Goal: Task Accomplishment & Management: Complete application form

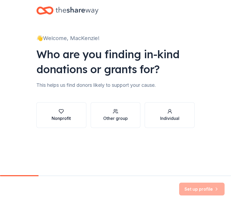
click at [72, 124] on button "Nonprofit" at bounding box center [61, 115] width 50 height 26
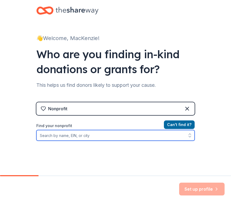
click at [85, 139] on input "Find your nonprofit" at bounding box center [115, 135] width 158 height 11
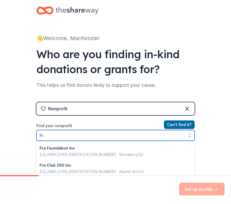
type input "F"
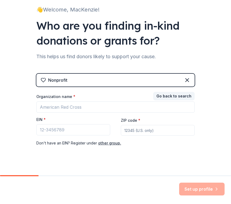
scroll to position [29, 0]
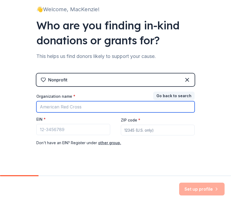
click at [76, 107] on input "Organization name *" at bounding box center [115, 106] width 158 height 11
click at [90, 106] on input "Organization name *" at bounding box center [115, 106] width 158 height 11
type input "[PERSON_NAME] PTA"
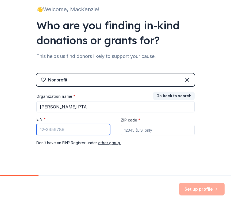
click at [86, 134] on input "EIN *" at bounding box center [73, 129] width 74 height 11
paste input "[US_EMPLOYER_IDENTIFICATION_NUMBER]"
type input "[US_EMPLOYER_IDENTIFICATION_NUMBER]"
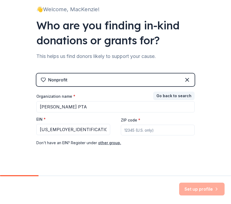
click at [127, 129] on input "ZIP code *" at bounding box center [158, 130] width 74 height 11
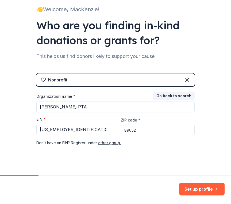
type input "89052"
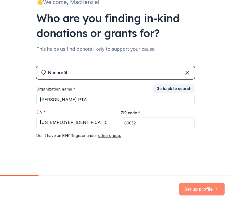
click at [196, 191] on button "Set up profile" at bounding box center [201, 189] width 45 height 13
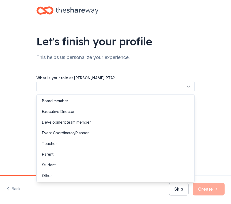
click at [160, 86] on button "button" at bounding box center [115, 86] width 158 height 11
click at [106, 136] on div "Event Coordinator/Planner" at bounding box center [115, 133] width 155 height 11
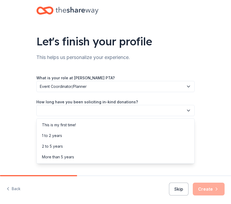
click at [108, 112] on button "button" at bounding box center [115, 110] width 158 height 11
click at [100, 127] on div "This is my first time!" at bounding box center [115, 125] width 155 height 11
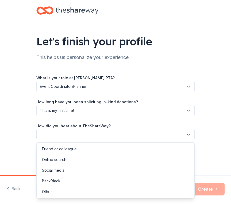
click at [99, 137] on button "button" at bounding box center [115, 134] width 158 height 11
click at [93, 161] on div "Online search" at bounding box center [115, 159] width 155 height 11
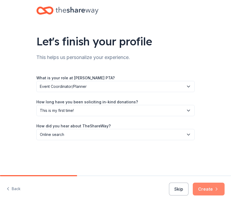
click at [204, 189] on button "Create" at bounding box center [209, 189] width 32 height 13
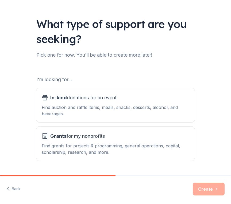
scroll to position [32, 0]
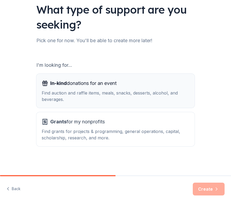
click at [145, 94] on div "Find auction and raffle items, meals, snacks, desserts, alcohol, and beverages." at bounding box center [115, 96] width 147 height 13
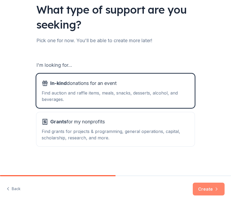
click at [211, 188] on button "Create" at bounding box center [209, 189] width 32 height 13
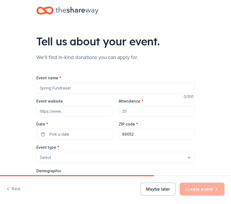
click at [118, 87] on input "Event name *" at bounding box center [115, 88] width 158 height 11
type input "Fall Festival"
click at [82, 111] on input "Event website" at bounding box center [74, 111] width 76 height 11
click at [149, 109] on input "Attendance *" at bounding box center [157, 111] width 76 height 11
type input "4"
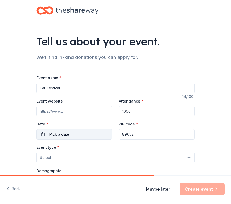
click at [85, 135] on button "Pick a date" at bounding box center [74, 134] width 76 height 11
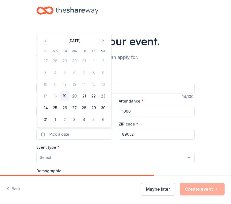
click at [153, 105] on div "Attendance * 1000" at bounding box center [157, 107] width 76 height 19
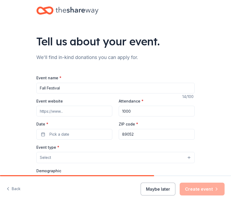
click at [141, 112] on input "1000" at bounding box center [157, 111] width 76 height 11
drag, startPoint x: 141, startPoint y: 112, endPoint x: 117, endPoint y: 112, distance: 23.8
click at [117, 112] on div "Event website Attendance * 1000 Date * Pick a date ZIP code * 89052" at bounding box center [115, 119] width 158 height 42
type input "200"
click at [76, 90] on input "Fall Festival" at bounding box center [115, 88] width 158 height 11
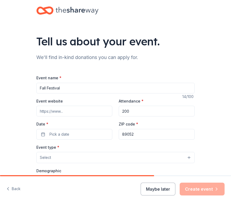
drag, startPoint x: 76, startPoint y: 90, endPoint x: 18, endPoint y: 85, distance: 58.5
click at [18, 85] on div "Tell us about your event. We'll find in-kind donations you can apply for. Event…" at bounding box center [115, 173] width 231 height 347
paste input "Parents Night Out"
click at [90, 112] on input "Event website" at bounding box center [74, 111] width 76 height 11
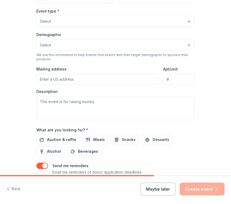
scroll to position [141, 0]
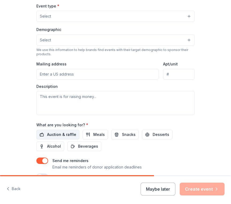
click at [66, 132] on span "Auction & raffle" at bounding box center [61, 134] width 29 height 6
click at [96, 134] on span "Meals" at bounding box center [98, 134] width 11 height 6
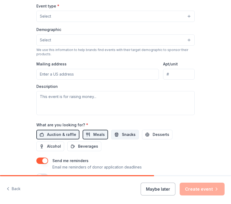
click at [124, 135] on span "Snacks" at bounding box center [129, 134] width 14 height 6
click at [153, 136] on span "Desserts" at bounding box center [161, 134] width 17 height 6
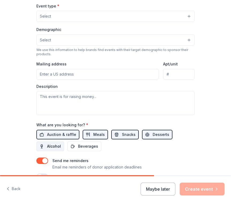
click at [58, 147] on span "Alcohol" at bounding box center [54, 146] width 14 height 6
click at [76, 146] on button "Beverages" at bounding box center [84, 147] width 34 height 10
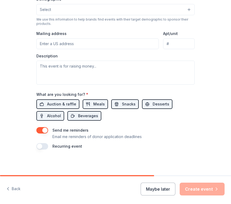
scroll to position [170, 0]
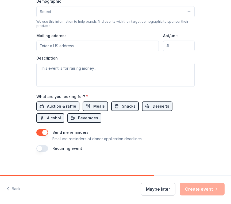
click at [45, 150] on button "button" at bounding box center [42, 148] width 12 height 6
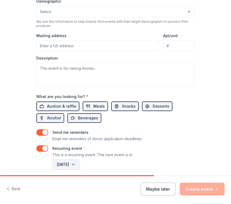
click at [80, 166] on button "August 2026" at bounding box center [66, 164] width 28 height 11
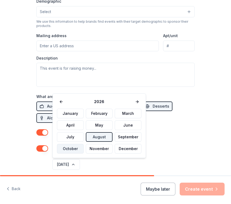
click at [70, 150] on button "October" at bounding box center [70, 149] width 27 height 10
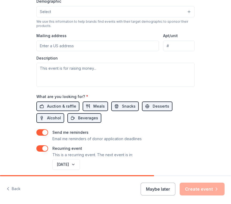
click at [135, 158] on div "Recurring event This is a recurring event. The next event is in:" at bounding box center [115, 151] width 158 height 13
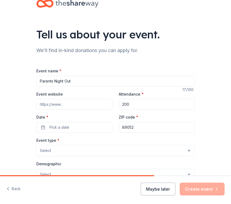
scroll to position [0, 0]
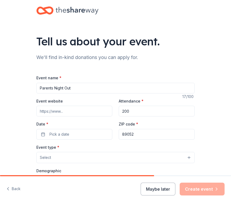
drag, startPoint x: 106, startPoint y: 91, endPoint x: 35, endPoint y: 86, distance: 70.4
click at [35, 86] on div "Tell us about your event. We'll find in-kind donations you can apply for. Event…" at bounding box center [115, 183] width 171 height 366
type input "Fall Festival 2025"
drag, startPoint x: 143, startPoint y: 108, endPoint x: 105, endPoint y: 108, distance: 38.7
click at [105, 108] on div "Event website Attendance * 200 Date * Pick a date ZIP code * 89052" at bounding box center [115, 119] width 158 height 42
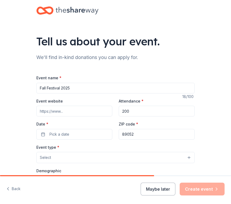
drag, startPoint x: 138, startPoint y: 111, endPoint x: 104, endPoint y: 111, distance: 34.7
click at [104, 111] on div "Event website Attendance * 200 Date * Pick a date ZIP code * 89052" at bounding box center [115, 119] width 158 height 42
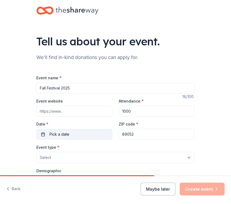
type input "1000"
click at [81, 130] on button "Pick a date" at bounding box center [74, 134] width 76 height 11
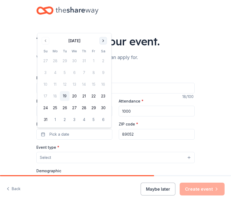
click at [104, 40] on button "Go to next month" at bounding box center [102, 40] width 7 height 7
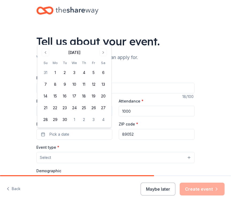
click at [104, 41] on div "Tell us about your event." at bounding box center [115, 41] width 158 height 15
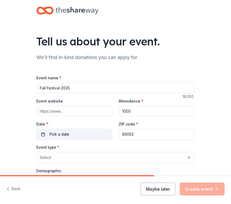
click at [76, 138] on button "Pick a date" at bounding box center [74, 134] width 76 height 11
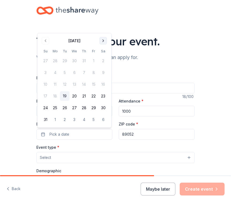
click at [104, 41] on button "Go to next month" at bounding box center [102, 40] width 7 height 7
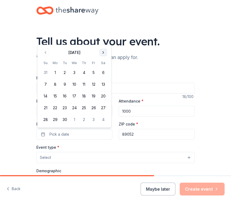
click at [101, 53] on button "Go to next month" at bounding box center [102, 52] width 7 height 7
click at [92, 108] on button "24" at bounding box center [94, 108] width 10 height 10
click at [93, 107] on button "24" at bounding box center [94, 108] width 10 height 10
click at [94, 107] on button "24" at bounding box center [94, 108] width 10 height 10
click at [65, 159] on button "Select" at bounding box center [115, 157] width 158 height 11
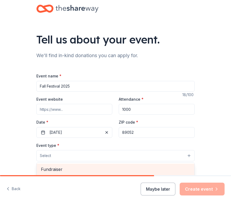
click at [62, 169] on span "Fundraiser" at bounding box center [115, 169] width 149 height 7
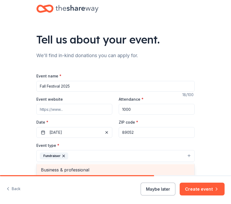
scroll to position [2, 0]
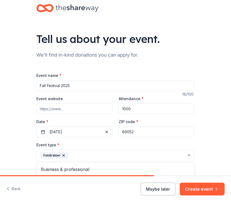
click at [211, 151] on div "Tell us about your event. We'll find in-kind donations you can apply for. Event…" at bounding box center [115, 181] width 231 height 367
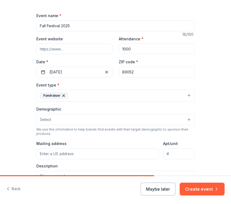
scroll to position [69, 0]
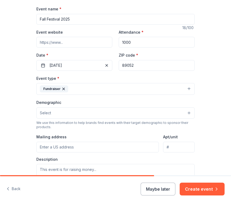
click at [134, 108] on button "Select" at bounding box center [115, 112] width 158 height 11
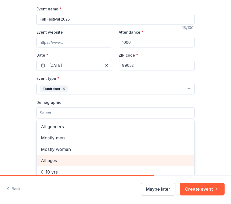
click at [92, 159] on span "All ages" at bounding box center [115, 160] width 149 height 7
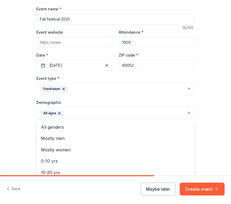
click at [213, 127] on div "Tell us about your event. We'll find in-kind donations you can apply for. Event…" at bounding box center [115, 114] width 231 height 367
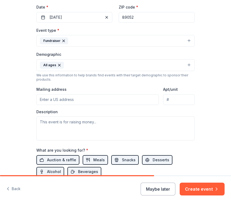
scroll to position [121, 0]
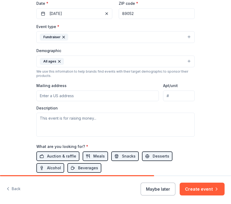
click at [135, 99] on input "Mailing address" at bounding box center [97, 96] width 122 height 11
type input "1345 Cadence St."
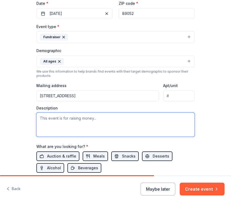
click at [112, 123] on textarea at bounding box center [115, 125] width 158 height 24
click at [73, 119] on textarea at bounding box center [115, 125] width 158 height 24
paste textarea "We are preparing for our annual Fall Festival, where the community, students an…"
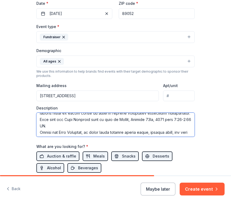
scroll to position [17, 0]
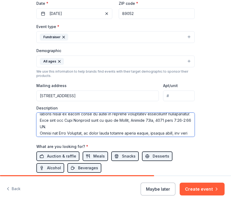
drag, startPoint x: 113, startPoint y: 120, endPoint x: 158, endPoint y: 119, distance: 44.9
click at [158, 119] on textarea at bounding box center [115, 125] width 158 height 24
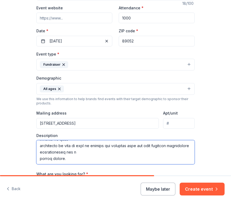
scroll to position [87, 0]
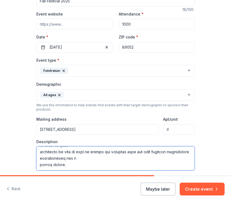
type textarea "We are preparing for our annual Fall Festival, where the community, students an…"
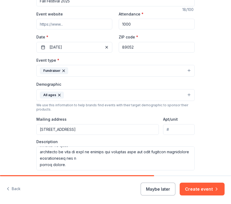
click at [117, 130] on input "1345 Cadence St." at bounding box center [97, 129] width 122 height 11
type input "1345 Cadence Street, Henderson, NV, 89052"
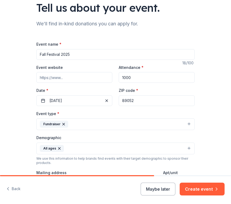
scroll to position [38, 0]
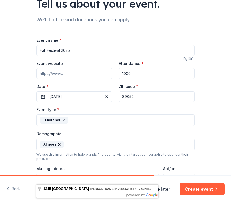
click at [81, 73] on input "Event website" at bounding box center [74, 73] width 76 height 11
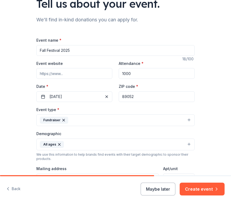
paste input "https://lampingelementary.com/"
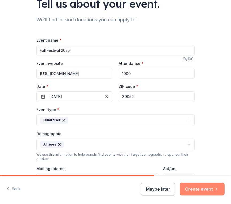
type input "https://lampingelementary.com/"
click at [202, 184] on button "Create event" at bounding box center [202, 189] width 45 height 13
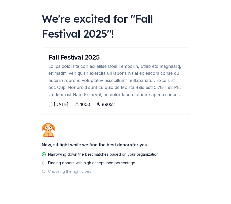
scroll to position [29, 0]
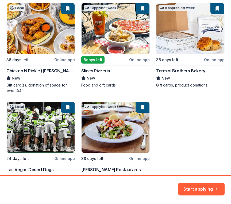
scroll to position [134, 0]
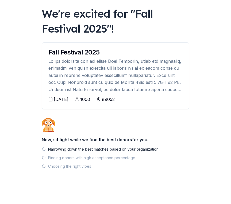
scroll to position [29, 0]
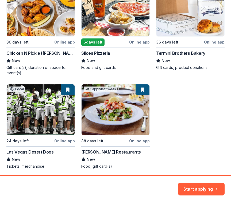
scroll to position [134, 0]
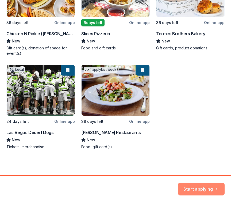
click at [214, 183] on button "Start applying" at bounding box center [201, 186] width 46 height 13
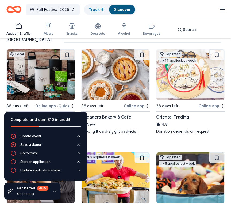
scroll to position [46, 0]
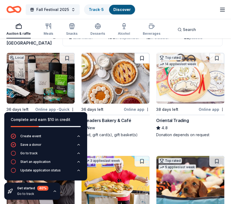
click at [143, 64] on button at bounding box center [141, 58] width 15 height 11
click at [217, 64] on button at bounding box center [216, 58] width 15 height 11
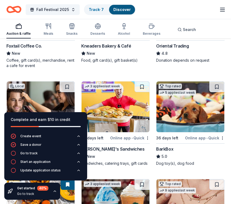
scroll to position [130, 0]
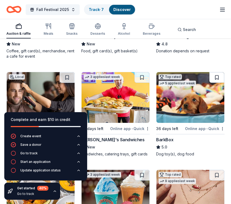
click at [217, 81] on button at bounding box center [216, 77] width 15 height 11
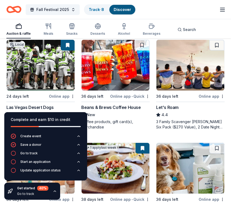
scroll to position [360, 0]
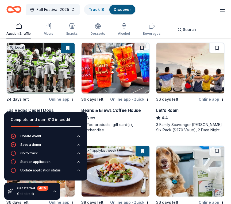
click at [217, 53] on button at bounding box center [216, 48] width 15 height 11
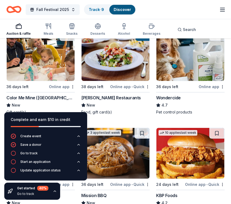
scroll to position [468, 0]
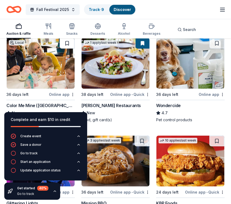
click at [67, 49] on button at bounding box center [67, 43] width 15 height 11
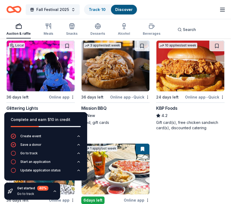
scroll to position [563, 0]
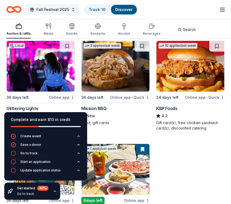
click at [67, 51] on button at bounding box center [67, 46] width 15 height 11
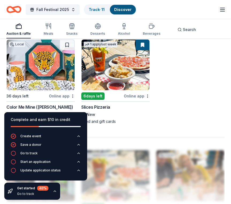
scroll to position [664, 0]
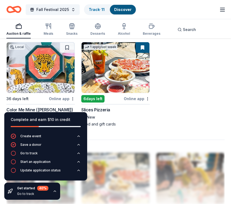
click at [67, 51] on button at bounding box center [67, 47] width 15 height 11
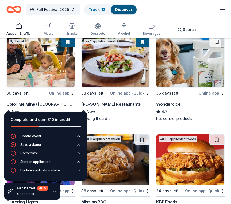
scroll to position [463, 0]
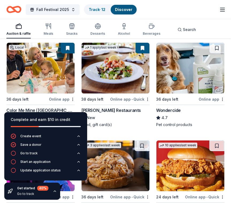
click at [67, 51] on button at bounding box center [68, 48] width 14 height 11
click at [68, 53] on button at bounding box center [68, 48] width 14 height 11
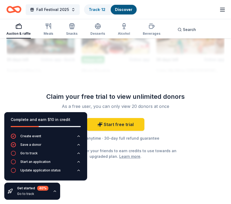
scroll to position [821, 0]
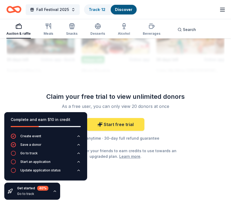
click at [126, 126] on link "Start free trial" at bounding box center [116, 124] width 58 height 13
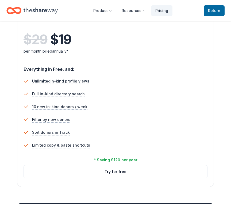
scroll to position [314, 0]
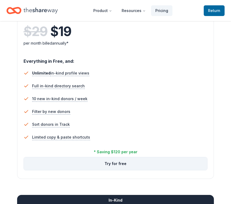
click at [123, 166] on button "Try for free" at bounding box center [115, 163] width 183 height 13
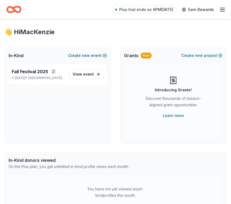
click at [84, 56] on span "new" at bounding box center [86, 55] width 8 height 6
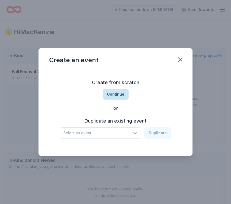
click at [119, 94] on button "Continue" at bounding box center [116, 94] width 26 height 11
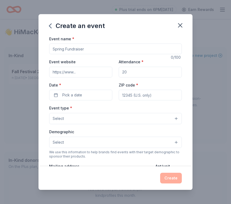
click at [96, 50] on input "Event name *" at bounding box center [115, 49] width 133 height 11
type input "Parents Night Out"
click at [95, 72] on input "Event website" at bounding box center [80, 72] width 63 height 11
type input "[URL][DOMAIN_NAME]"
click at [153, 71] on input "Attendance *" at bounding box center [150, 72] width 63 height 11
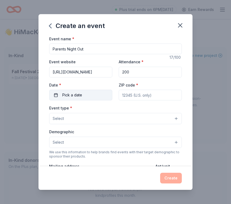
type input "200"
click at [87, 94] on button "Pick a date" at bounding box center [80, 95] width 63 height 11
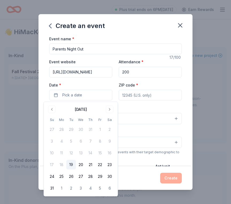
click at [105, 110] on div "[DATE]" at bounding box center [80, 108] width 67 height 7
click at [110, 110] on button "Go to next month" at bounding box center [109, 109] width 7 height 7
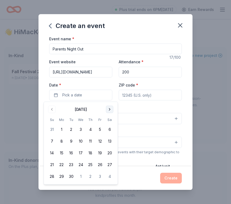
click at [110, 110] on button "Go to next month" at bounding box center [109, 109] width 7 height 7
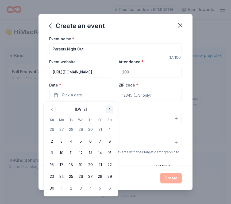
click at [110, 110] on button "Go to next month" at bounding box center [109, 109] width 7 height 7
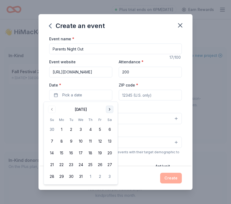
click at [110, 110] on button "Go to next month" at bounding box center [109, 109] width 7 height 7
click at [90, 155] on button "19" at bounding box center [90, 153] width 10 height 10
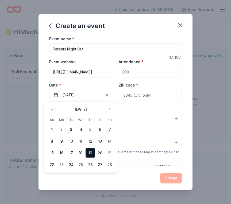
click at [138, 94] on input "ZIP code *" at bounding box center [150, 95] width 63 height 11
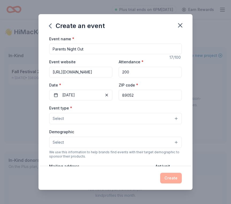
type input "89052"
click at [116, 105] on div "Event type * Select" at bounding box center [115, 115] width 133 height 20
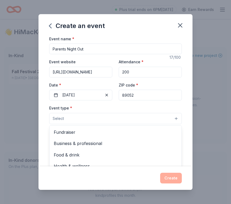
click at [86, 122] on button "Select" at bounding box center [115, 118] width 133 height 11
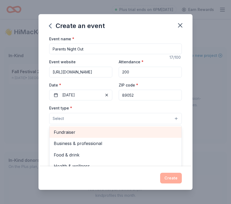
click at [79, 132] on span "Fundraiser" at bounding box center [115, 132] width 123 height 7
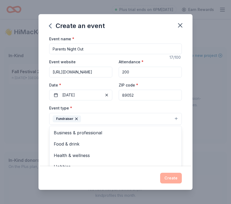
click at [137, 108] on div "Event type * Fundraiser Business & professional Food & drink Health & wellness …" at bounding box center [115, 115] width 133 height 20
click at [110, 117] on button "Fundraiser" at bounding box center [115, 119] width 133 height 12
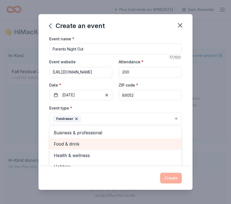
scroll to position [6, 0]
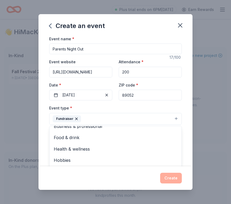
click at [141, 104] on div "Event name * Parents Night Out 17 /100 Event website https://lampingelementary.…" at bounding box center [115, 159] width 133 height 247
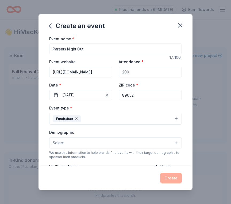
click at [101, 143] on button "Select" at bounding box center [115, 142] width 133 height 11
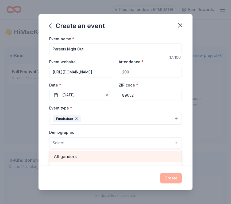
click at [94, 155] on span "All genders" at bounding box center [115, 156] width 123 height 7
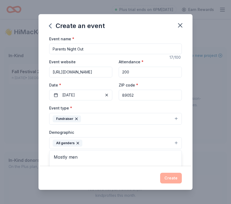
click at [185, 129] on div "Event name * Parents Night Out 17 /100 Event website https://lampingelementary.…" at bounding box center [115, 101] width 154 height 131
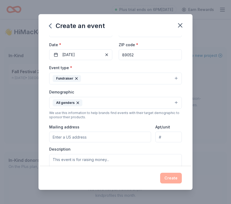
scroll to position [41, 0]
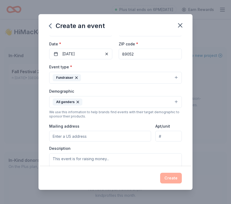
click at [121, 137] on input "Mailing address" at bounding box center [100, 136] width 102 height 11
click at [164, 135] on input "Apt/unit" at bounding box center [168, 136] width 26 height 11
click at [121, 141] on input "1345 Cadence St." at bounding box center [100, 136] width 102 height 11
type input "1345 Cadence Street, Henderson, NV, 89052"
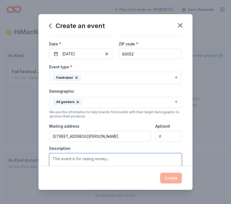
click at [94, 158] on textarea at bounding box center [115, 165] width 133 height 24
paste textarea "We are preparing for our annual Parents Night Out, where parents and friends ga…"
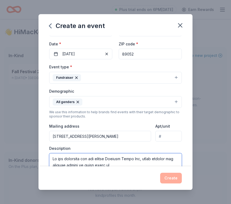
scroll to position [52, 0]
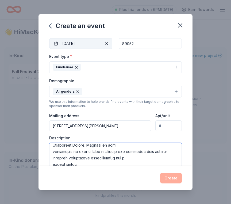
type textarea "We are preparing for our annual Parents Night Out, where parents and friends ga…"
click at [87, 46] on button "02/19/2026" at bounding box center [80, 43] width 63 height 11
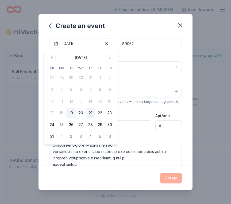
click at [91, 111] on button "21" at bounding box center [90, 113] width 10 height 10
click at [159, 137] on div "Description" at bounding box center [115, 151] width 133 height 32
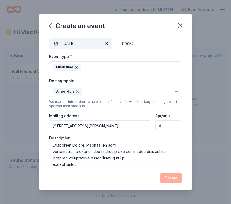
click at [79, 41] on button "08/21/2025" at bounding box center [80, 43] width 63 height 11
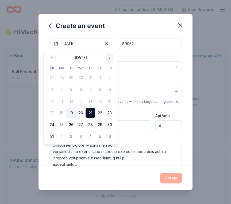
click at [111, 59] on button "Go to next month" at bounding box center [109, 57] width 7 height 7
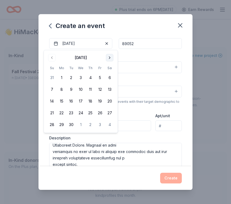
click at [111, 59] on button "Go to next month" at bounding box center [109, 57] width 7 height 7
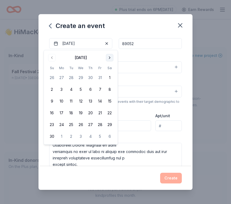
click at [111, 59] on button "Go to next month" at bounding box center [109, 57] width 7 height 7
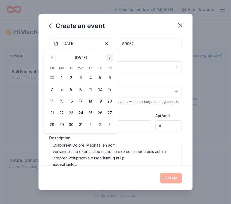
click at [111, 59] on button "Go to next month" at bounding box center [109, 57] width 7 height 7
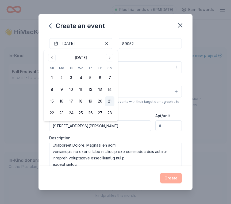
click at [113, 103] on button "21" at bounding box center [110, 101] width 10 height 10
click at [99, 100] on button "20" at bounding box center [100, 101] width 10 height 10
click at [181, 115] on div "Apt/unit" at bounding box center [168, 121] width 26 height 19
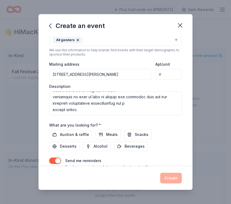
scroll to position [105, 0]
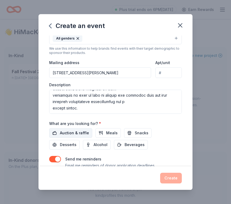
click at [79, 133] on span "Auction & raffle" at bounding box center [74, 133] width 29 height 6
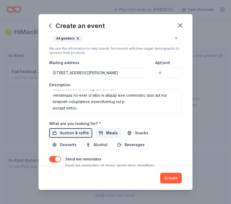
click at [106, 132] on span "Meals" at bounding box center [111, 133] width 11 height 6
click at [127, 131] on button "Snacks" at bounding box center [138, 133] width 28 height 10
click at [151, 131] on div "Auction & raffle Meals Snacks Desserts Alcohol Beverages" at bounding box center [115, 138] width 133 height 21
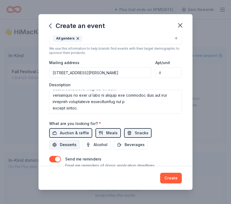
click at [80, 140] on button "Desserts" at bounding box center [64, 145] width 30 height 10
click at [124, 143] on span "Beverages" at bounding box center [134, 145] width 20 height 6
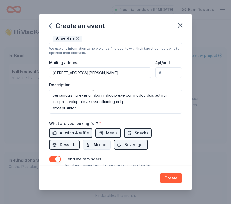
click at [83, 143] on button "Alcohol" at bounding box center [97, 145] width 28 height 10
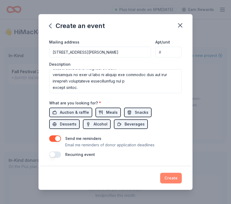
click at [170, 181] on button "Create" at bounding box center [171, 178] width 22 height 11
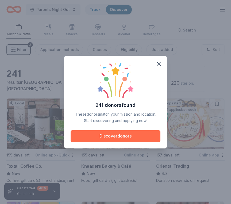
click at [145, 136] on button "Discover donors" at bounding box center [116, 136] width 90 height 12
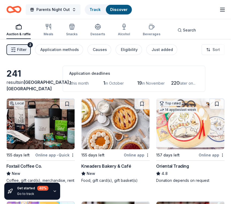
click at [67, 11] on span "Parents Night Out" at bounding box center [52, 9] width 33 height 6
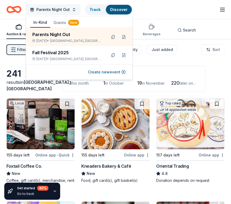
click at [67, 11] on span "Parents Night Out" at bounding box center [52, 9] width 33 height 6
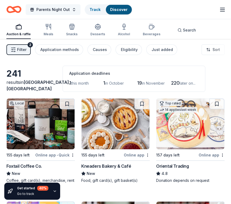
click at [67, 11] on span "Parents Night Out" at bounding box center [52, 9] width 33 height 6
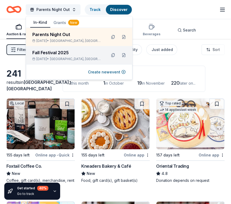
click at [55, 58] on div "Oct 24, 2025 • Henderson, NV" at bounding box center [67, 59] width 70 height 4
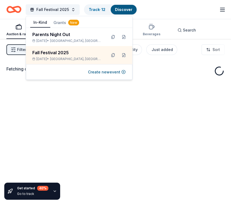
click at [163, 7] on div "Fall Festival 2025 Track · 12 Discover Plus trial ends on 11AM, 8/26 Earn Rewar…" at bounding box center [115, 9] width 218 height 13
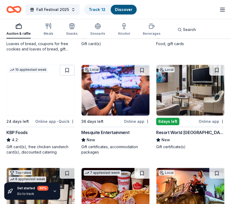
scroll to position [650, 0]
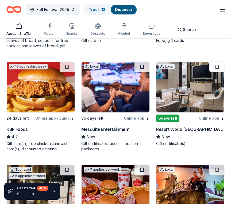
click at [219, 71] on button at bounding box center [216, 67] width 15 height 11
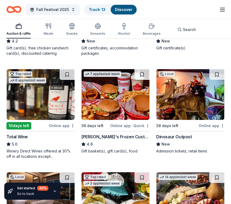
scroll to position [746, 0]
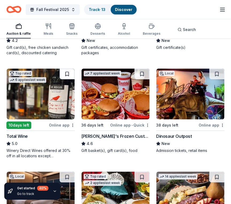
click at [69, 79] on button at bounding box center [67, 74] width 15 height 11
click at [139, 79] on button at bounding box center [141, 74] width 15 height 11
click at [218, 79] on button at bounding box center [216, 74] width 15 height 11
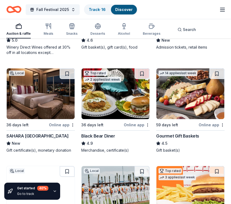
scroll to position [851, 0]
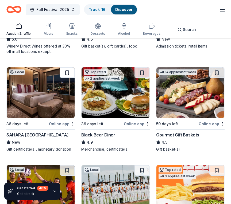
click at [70, 78] on button at bounding box center [67, 72] width 15 height 11
click at [142, 78] on button at bounding box center [141, 72] width 15 height 11
click at [217, 76] on button at bounding box center [216, 72] width 15 height 11
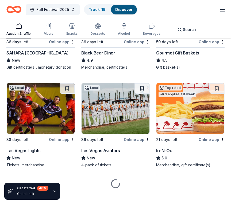
scroll to position [934, 0]
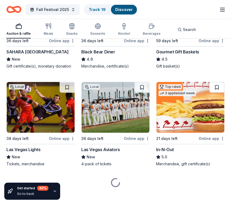
click at [216, 93] on button at bounding box center [216, 87] width 15 height 11
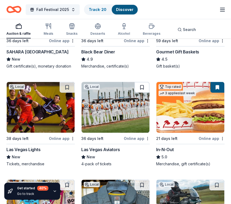
click at [142, 93] on button at bounding box center [141, 87] width 15 height 11
click at [66, 93] on button at bounding box center [67, 87] width 15 height 11
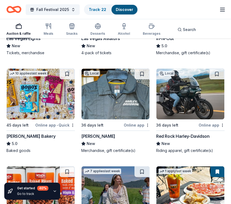
scroll to position [1046, 0]
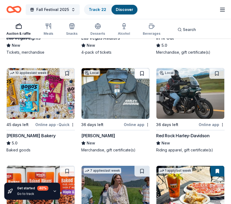
click at [145, 79] on button at bounding box center [141, 73] width 15 height 11
click at [66, 79] on button at bounding box center [67, 73] width 15 height 11
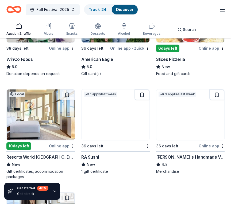
scroll to position [1222, 0]
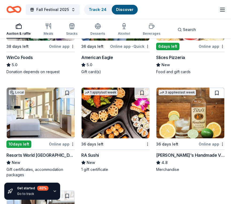
click at [221, 98] on button at bounding box center [216, 93] width 15 height 11
click at [143, 96] on button at bounding box center [141, 93] width 15 height 11
click at [68, 98] on button at bounding box center [67, 93] width 15 height 11
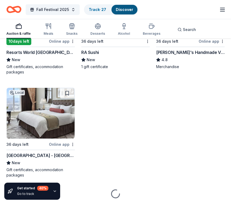
scroll to position [1326, 0]
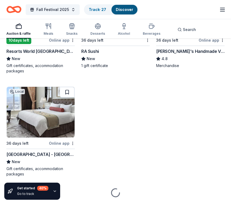
click at [68, 98] on button at bounding box center [67, 92] width 15 height 11
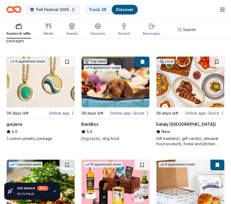
scroll to position [1459, 0]
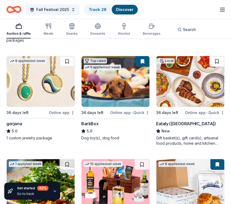
click at [218, 67] on button at bounding box center [216, 61] width 15 height 11
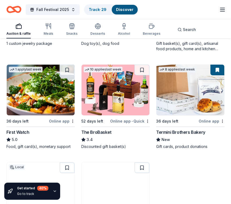
scroll to position [1567, 0]
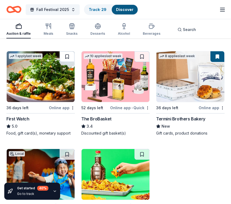
click at [69, 62] on button at bounding box center [67, 56] width 15 height 11
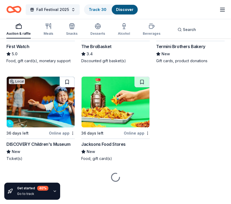
scroll to position [1647, 0]
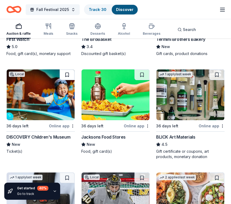
click at [68, 80] on button at bounding box center [67, 74] width 15 height 11
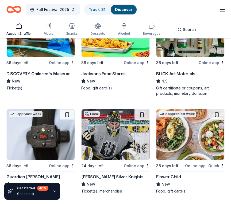
scroll to position [1729, 0]
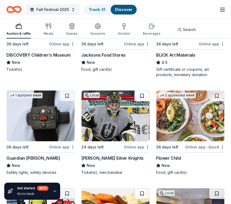
click at [142, 101] on button at bounding box center [141, 96] width 15 height 11
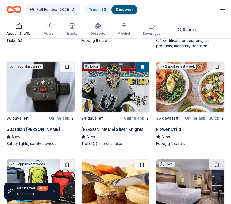
scroll to position [1762, 0]
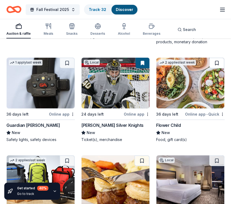
click at [216, 68] on button at bounding box center [216, 63] width 15 height 11
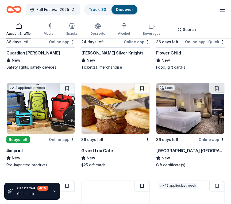
scroll to position [1841, 0]
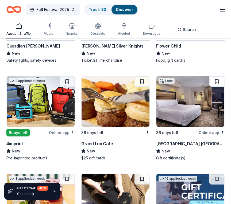
click at [216, 85] on button at bounding box center [216, 81] width 15 height 11
click at [145, 87] on button at bounding box center [141, 81] width 15 height 11
click at [65, 87] on button at bounding box center [67, 81] width 15 height 11
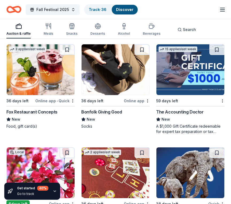
scroll to position [1972, 0]
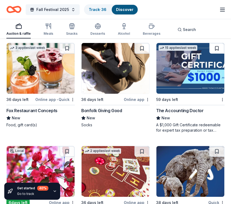
click at [218, 54] on button at bounding box center [216, 48] width 15 height 11
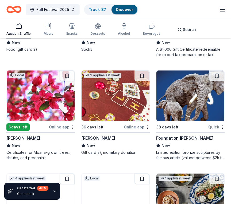
scroll to position [2054, 0]
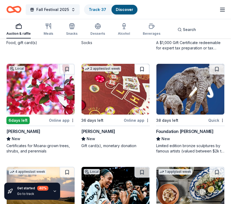
click at [143, 75] on button at bounding box center [141, 69] width 15 height 11
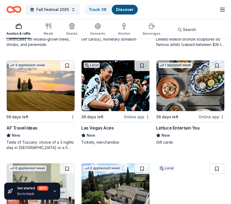
scroll to position [2164, 0]
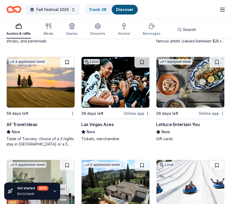
click at [68, 67] on button at bounding box center [67, 62] width 15 height 11
click at [138, 67] on button at bounding box center [141, 62] width 15 height 11
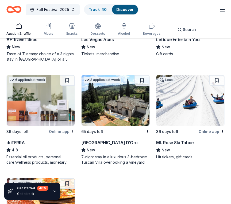
scroll to position [2264, 0]
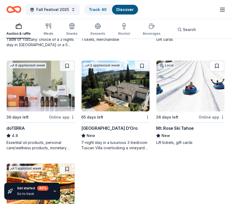
click at [217, 71] on button at bounding box center [216, 66] width 15 height 11
click at [146, 71] on button at bounding box center [141, 66] width 15 height 11
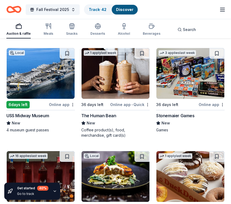
scroll to position [2480, 0]
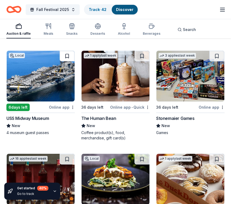
click at [67, 60] on button at bounding box center [67, 56] width 15 height 11
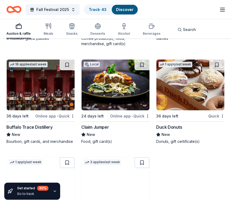
scroll to position [2578, 0]
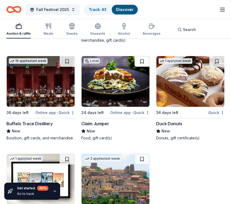
click at [143, 67] on button at bounding box center [141, 61] width 15 height 11
click at [71, 67] on button at bounding box center [67, 61] width 15 height 11
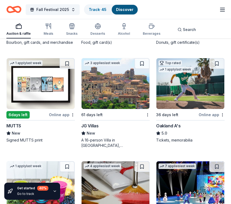
scroll to position [2675, 0]
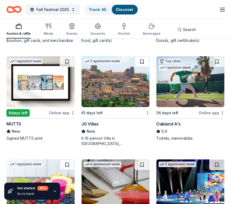
click at [143, 66] on button at bounding box center [141, 61] width 15 height 11
click at [67, 67] on button at bounding box center [67, 61] width 15 height 11
click at [219, 67] on button at bounding box center [216, 61] width 15 height 11
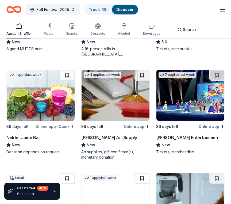
scroll to position [2764, 0]
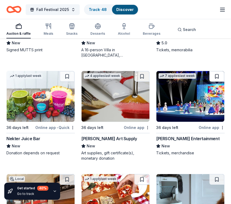
click at [217, 82] on button at bounding box center [216, 76] width 15 height 11
click at [69, 82] on button at bounding box center [67, 76] width 15 height 11
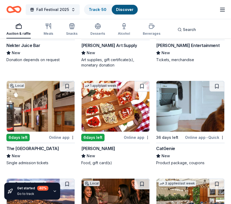
scroll to position [2859, 0]
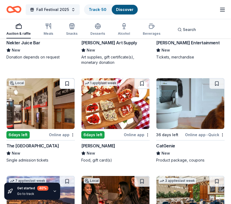
click at [68, 89] on button at bounding box center [67, 83] width 15 height 11
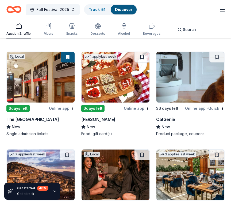
scroll to position [2892, 0]
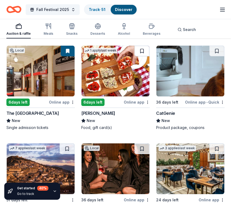
click at [141, 56] on button at bounding box center [141, 51] width 15 height 11
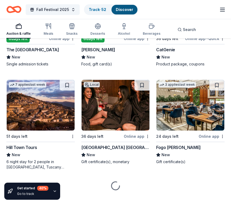
scroll to position [2967, 0]
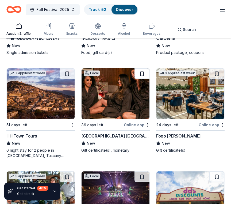
click at [139, 79] on button at bounding box center [141, 73] width 15 height 11
click at [69, 79] on button at bounding box center [67, 73] width 15 height 11
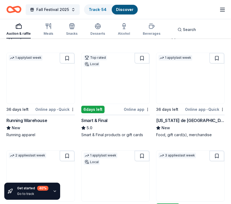
scroll to position [3188, 0]
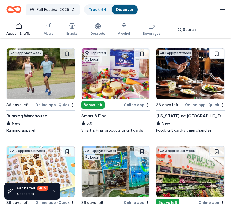
click at [217, 59] on button at bounding box center [216, 53] width 15 height 11
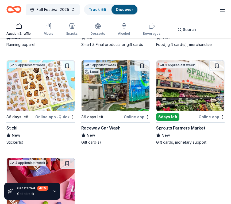
scroll to position [3289, 0]
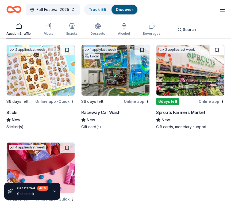
click at [218, 56] on button at bounding box center [216, 50] width 15 height 11
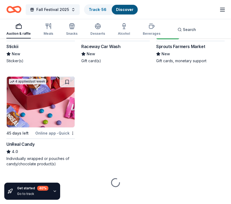
scroll to position [3363, 0]
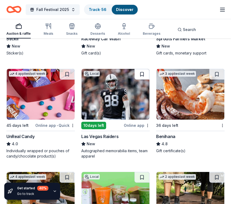
click at [142, 80] on button at bounding box center [141, 74] width 15 height 11
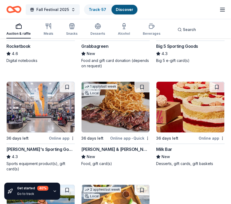
scroll to position [3557, 0]
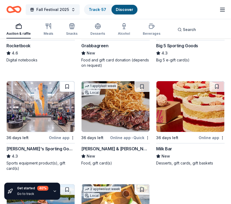
click at [68, 92] on button at bounding box center [67, 86] width 15 height 11
click at [142, 91] on button at bounding box center [141, 86] width 15 height 11
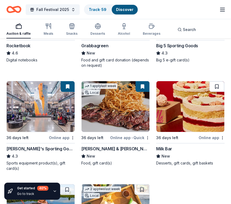
click at [216, 92] on button at bounding box center [216, 86] width 15 height 11
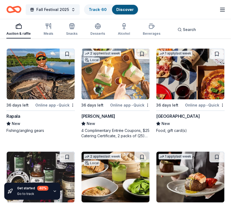
scroll to position [3697, 0]
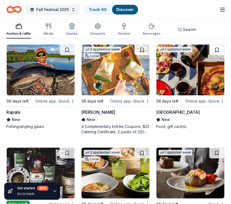
click at [216, 55] on button at bounding box center [216, 50] width 15 height 11
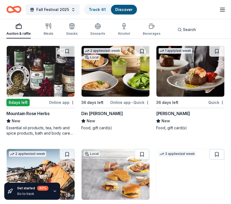
scroll to position [3800, 0]
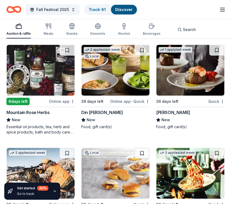
click at [216, 56] on button at bounding box center [216, 50] width 15 height 11
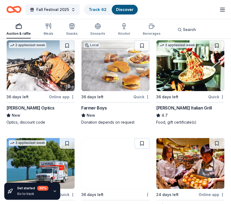
scroll to position [3914, 0]
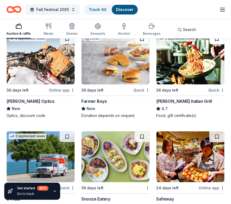
click at [216, 44] on button at bounding box center [216, 39] width 15 height 11
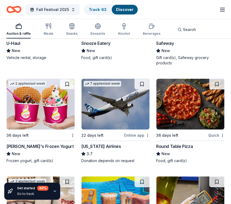
scroll to position [4071, 0]
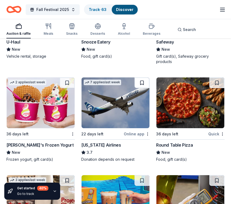
click at [141, 88] on button at bounding box center [141, 82] width 15 height 11
click at [68, 88] on button at bounding box center [67, 82] width 15 height 11
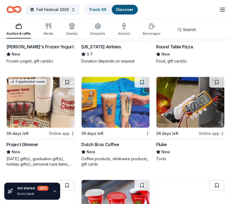
scroll to position [4181, 0]
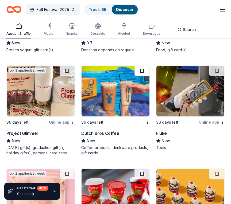
click at [146, 76] on button at bounding box center [141, 71] width 15 height 11
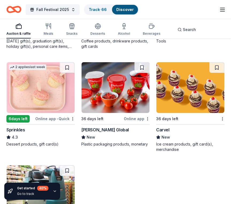
scroll to position [4292, 0]
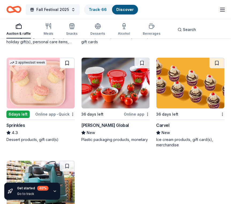
click at [67, 68] on button at bounding box center [67, 63] width 15 height 11
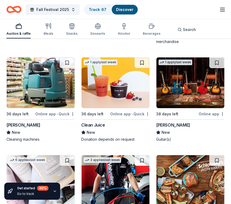
scroll to position [4398, 0]
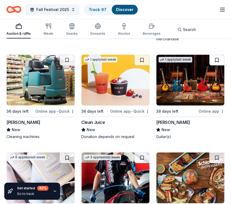
click at [213, 65] on button at bounding box center [216, 60] width 15 height 11
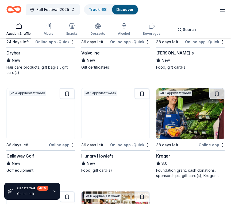
scroll to position [4565, 0]
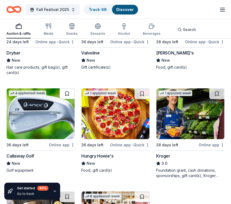
click at [64, 99] on button at bounding box center [67, 93] width 15 height 11
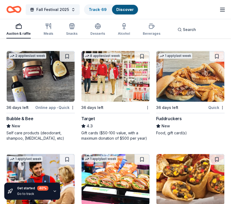
scroll to position [4708, 0]
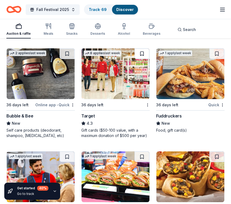
click at [144, 59] on button at bounding box center [141, 53] width 15 height 11
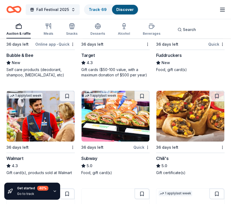
scroll to position [4774, 0]
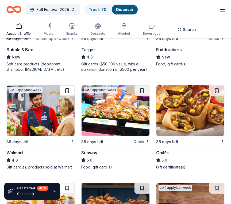
click at [67, 96] on button at bounding box center [67, 90] width 15 height 11
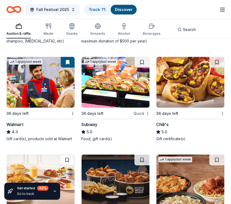
scroll to position [4805, 0]
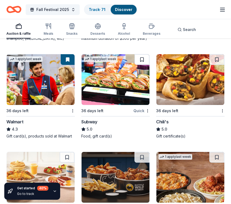
click at [141, 63] on button at bounding box center [141, 59] width 15 height 11
click at [213, 64] on button at bounding box center [216, 59] width 15 height 11
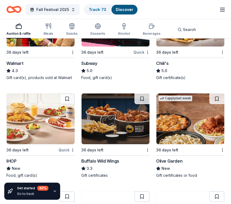
scroll to position [4873, 0]
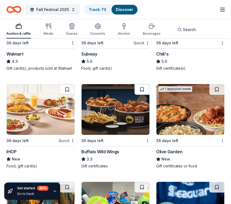
click at [143, 95] on button at bounding box center [141, 89] width 15 height 11
click at [63, 95] on button at bounding box center [67, 89] width 15 height 11
click at [220, 95] on button at bounding box center [216, 89] width 15 height 11
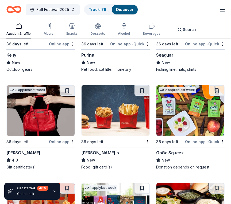
scroll to position [5070, 0]
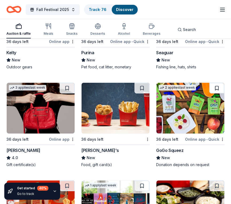
click at [219, 94] on button at bounding box center [216, 88] width 15 height 11
click at [139, 93] on button at bounding box center [141, 88] width 15 height 11
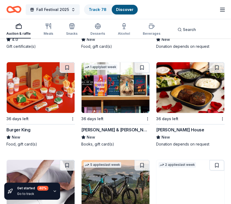
scroll to position [5189, 0]
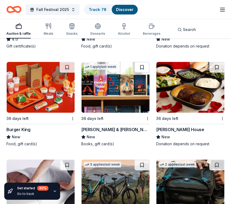
click at [141, 71] on button at bounding box center [141, 67] width 15 height 11
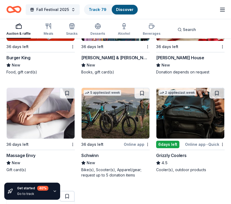
scroll to position [5268, 0]
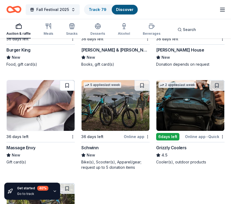
click at [71, 91] on button at bounding box center [67, 85] width 15 height 11
click at [141, 91] on button at bounding box center [141, 85] width 15 height 11
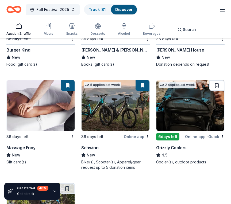
click at [216, 89] on button at bounding box center [216, 85] width 15 height 11
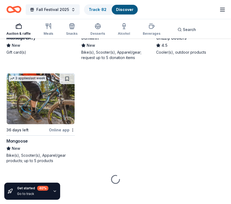
scroll to position [5382, 0]
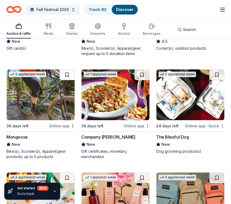
click at [67, 80] on button at bounding box center [67, 74] width 15 height 11
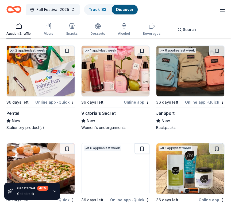
scroll to position [5509, 0]
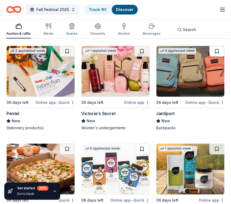
click at [216, 53] on button at bounding box center [216, 51] width 15 height 11
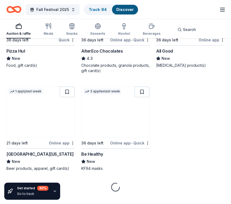
scroll to position [5672, 0]
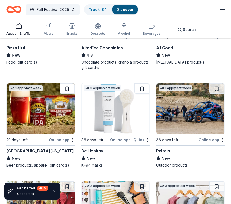
click at [68, 94] on button at bounding box center [67, 88] width 15 height 11
click at [213, 92] on button at bounding box center [216, 88] width 15 height 11
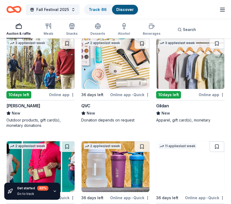
scroll to position [5817, 0]
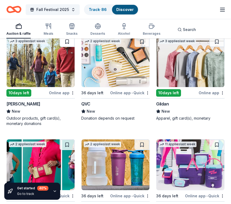
click at [67, 45] on button at bounding box center [67, 41] width 15 height 11
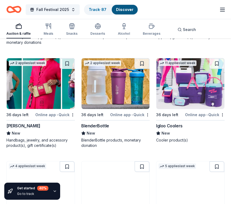
scroll to position [5905, 0]
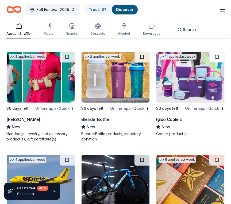
click at [221, 63] on button at bounding box center [216, 57] width 15 height 11
click at [49, 193] on div "Get started 40 % Go to track" at bounding box center [32, 191] width 56 height 17
click at [55, 191] on icon "button" at bounding box center [55, 191] width 2 height 1
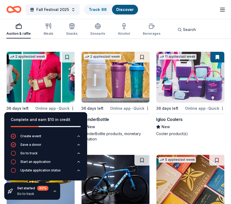
click at [214, 142] on div "11 applies last week 36 days left Online app • Quick Igloo Coolers New Cooler p…" at bounding box center [190, 97] width 68 height 90
click at [205, 28] on div "Auction & raffle Meals Snacks Desserts Alcohol Beverages Search" at bounding box center [115, 29] width 218 height 20
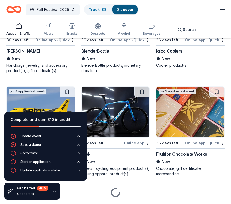
scroll to position [5995, 0]
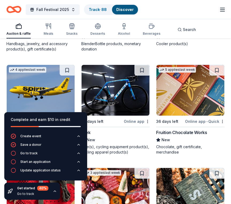
click at [50, 190] on div "Get started 40 % Go to track" at bounding box center [32, 191] width 56 height 17
click at [54, 194] on div "Get started 40 % Go to track" at bounding box center [32, 191] width 56 height 17
click at [54, 189] on icon "button" at bounding box center [55, 191] width 4 height 4
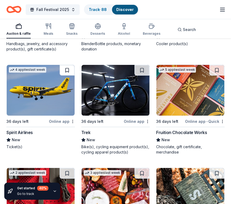
click at [68, 76] on button at bounding box center [67, 70] width 15 height 11
click at [143, 76] on button at bounding box center [141, 70] width 15 height 11
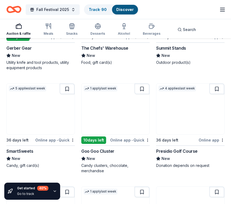
scroll to position [6183, 0]
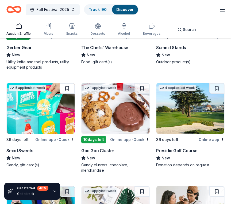
click at [68, 94] on button at bounding box center [67, 88] width 15 height 11
click at [221, 94] on button at bounding box center [216, 88] width 15 height 11
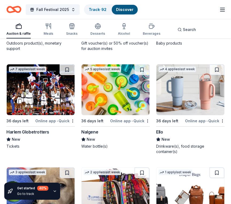
scroll to position [6409, 0]
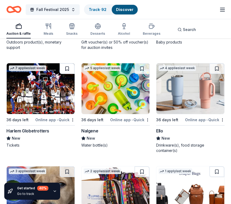
click at [65, 74] on button at bounding box center [67, 68] width 15 height 11
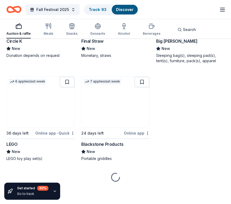
scroll to position [6706, 0]
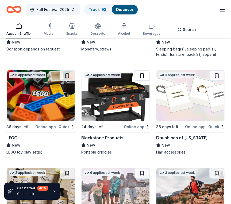
click at [144, 81] on button at bounding box center [141, 75] width 15 height 11
click at [220, 81] on button at bounding box center [216, 75] width 15 height 11
click at [66, 80] on button at bounding box center [67, 75] width 15 height 11
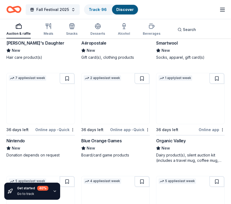
scroll to position [6900, 0]
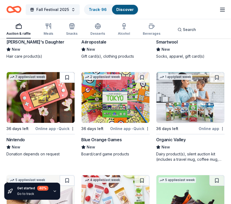
click at [65, 83] on button at bounding box center [67, 77] width 15 height 11
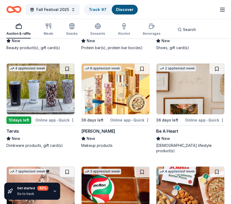
scroll to position [7109, 0]
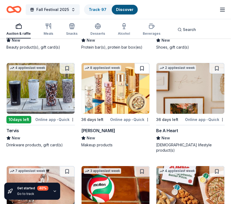
click at [142, 72] on button at bounding box center [141, 68] width 15 height 11
click at [69, 73] on button at bounding box center [67, 68] width 15 height 11
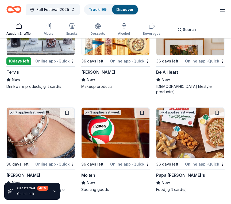
scroll to position [7169, 0]
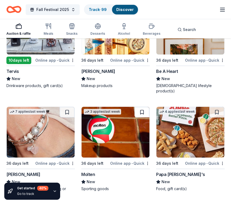
click at [138, 112] on button at bounding box center [141, 112] width 15 height 11
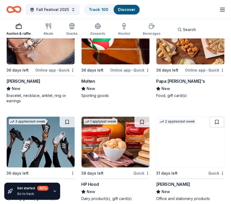
scroll to position [7271, 0]
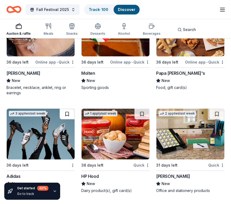
click at [67, 111] on button at bounding box center [67, 114] width 15 height 11
click at [121, 29] on icon "button" at bounding box center [124, 26] width 6 height 6
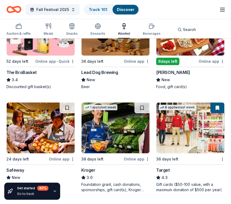
scroll to position [298, 0]
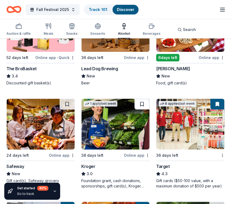
click at [143, 106] on button at bounding box center [141, 104] width 15 height 11
click at [64, 104] on button at bounding box center [67, 104] width 15 height 11
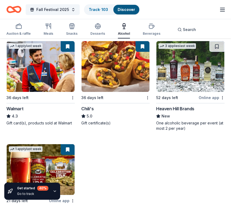
scroll to position [461, 0]
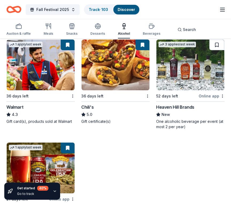
click at [217, 47] on button at bounding box center [216, 45] width 15 height 11
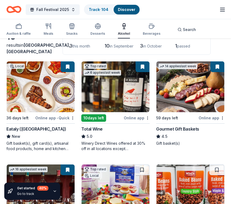
scroll to position [0, 0]
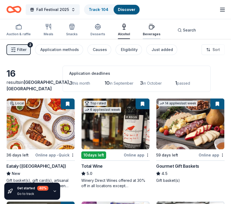
click at [151, 32] on div "Beverages" at bounding box center [152, 30] width 18 height 13
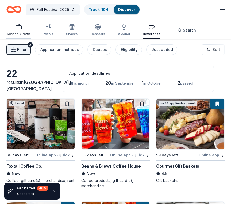
click at [22, 28] on div "button" at bounding box center [18, 27] width 24 height 6
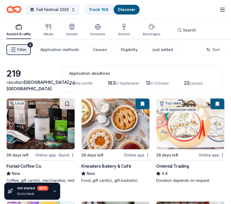
click at [19, 51] on span "Filter" at bounding box center [21, 49] width 9 height 6
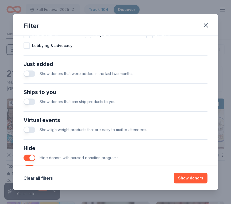
scroll to position [189, 0]
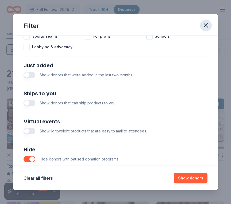
click at [208, 26] on icon "button" at bounding box center [205, 25] width 7 height 7
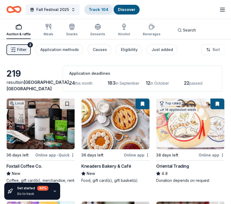
click at [99, 10] on link "Track · 104" at bounding box center [99, 9] width 20 height 5
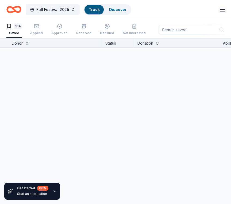
scroll to position [0, 0]
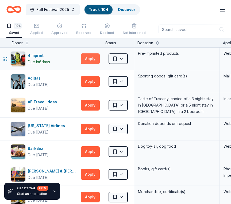
click at [86, 61] on button "Apply" at bounding box center [90, 58] width 19 height 11
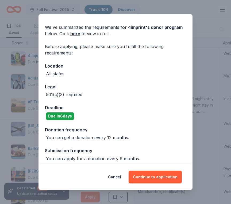
scroll to position [20, 0]
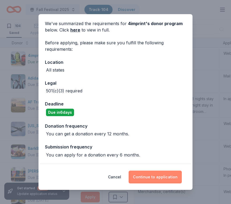
click at [151, 174] on button "Continue to application" at bounding box center [154, 177] width 53 height 13
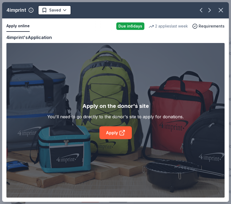
click at [121, 136] on div "4imprint Saved Apply online Due in 6 days 2 applies last week Requirements Copy…" at bounding box center [115, 102] width 227 height 200
click at [117, 132] on div "4imprint Saved Apply online Due in 6 days 2 applies last week Requirements Copy…" at bounding box center [115, 102] width 227 height 200
click at [123, 132] on div "4imprint Saved Apply online Due in 6 days 2 applies last week Requirements Copy…" at bounding box center [115, 102] width 227 height 200
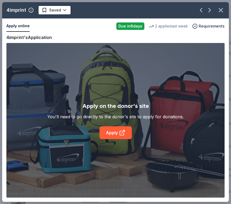
click at [130, 121] on div "4imprint Saved Apply online Due in 6 days 2 applies last week Requirements Copy…" at bounding box center [115, 102] width 227 height 200
click at [114, 134] on div "4imprint Saved Apply online Due in 6 days 2 applies last week Requirements Copy…" at bounding box center [115, 102] width 227 height 200
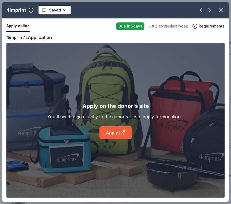
click at [114, 134] on div "4imprint Saved Apply online Due in 6 days 2 applies last week Requirements Copy…" at bounding box center [115, 102] width 227 height 200
click at [220, 9] on icon "button" at bounding box center [221, 10] width 4 height 4
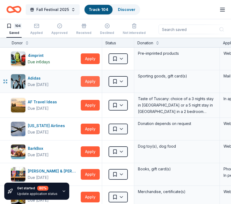
click at [93, 83] on button "Apply" at bounding box center [90, 81] width 19 height 11
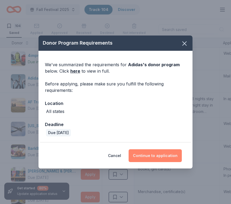
click at [153, 155] on button "Continue to application" at bounding box center [154, 155] width 53 height 13
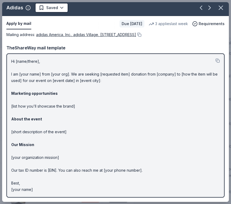
scroll to position [0, 0]
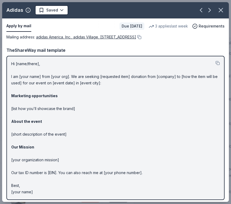
click at [22, 26] on button "Apply by mail" at bounding box center [18, 26] width 25 height 11
click at [220, 10] on icon "button" at bounding box center [221, 10] width 4 height 4
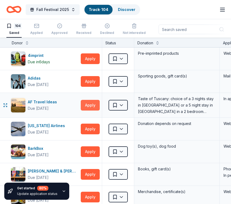
click at [89, 107] on button "Apply" at bounding box center [90, 105] width 19 height 11
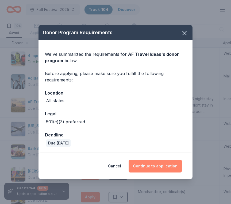
click at [165, 164] on button "Continue to application" at bounding box center [154, 166] width 53 height 13
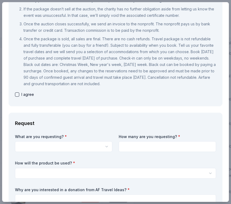
scroll to position [92, 0]
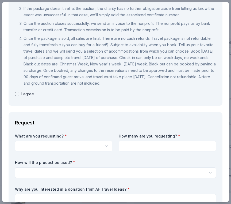
click at [18, 93] on button "button" at bounding box center [17, 94] width 4 height 4
checkbox input "true"
click at [53, 144] on html "Fall Festival 2025 Track · 104 Discover Plus trial ends on 11AM, 8/26 Earn Rewa…" at bounding box center [115, 102] width 231 height 204
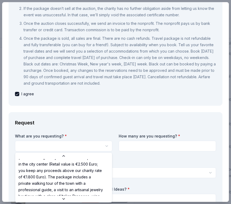
scroll to position [0, 0]
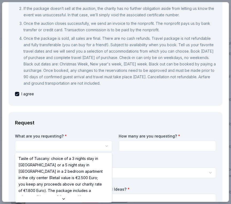
select select "Taste of Tuscany: choice of a 3 nights stay in Florence or a 5 night stay in Co…"
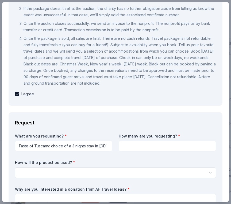
click at [155, 152] on div "What are you requesting? * Taste of Tuscany: choice of a 3 nights stay in Flore…" at bounding box center [115, 194] width 201 height 121
click at [154, 150] on input at bounding box center [167, 146] width 97 height 11
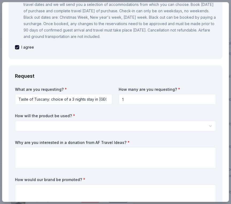
scroll to position [139, 0]
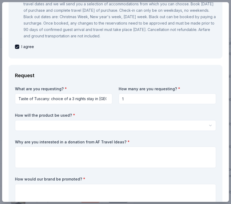
type input "1"
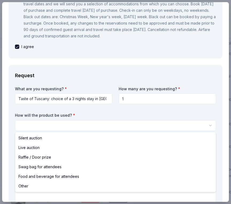
click at [119, 123] on html "Fall Festival 2025 Track · 104 Discover Plus trial ends on 11AM, 8/26 Earn Rewa…" at bounding box center [115, 102] width 231 height 204
select select "silentAuction"
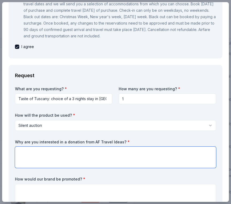
click at [75, 153] on textarea at bounding box center [115, 157] width 201 height 21
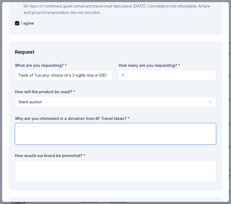
scroll to position [174, 0]
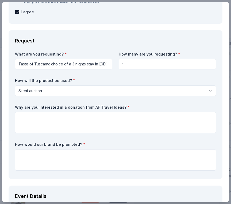
drag, startPoint x: 128, startPoint y: 107, endPoint x: 33, endPoint y: 106, distance: 94.6
click at [33, 106] on label "Why are you interested in a donation from AF Travel Ideas? *" at bounding box center [115, 107] width 201 height 5
drag, startPoint x: 16, startPoint y: 106, endPoint x: 61, endPoint y: 107, distance: 44.9
click at [61, 107] on label "Why are you interested in a donation from AF Travel Ideas? *" at bounding box center [115, 107] width 201 height 5
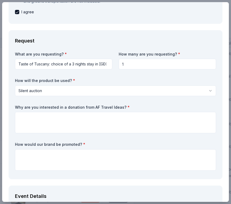
drag, startPoint x: 17, startPoint y: 106, endPoint x: 77, endPoint y: 107, distance: 60.1
click at [77, 107] on label "Why are you interested in a donation from AF Travel Ideas? *" at bounding box center [115, 107] width 201 height 5
click at [76, 107] on label "Why are you interested in a donation from AF Travel Ideas? *" at bounding box center [115, 107] width 201 height 5
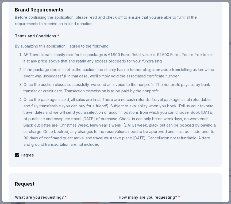
scroll to position [23, 0]
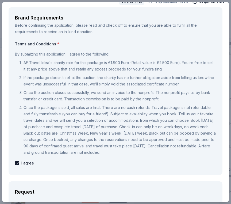
drag, startPoint x: 21, startPoint y: 64, endPoint x: 50, endPoint y: 80, distance: 32.9
click at [50, 80] on ol "AF Travel Idea's charity rate for this package is €1.800 Euro (Retail value is …" at bounding box center [115, 108] width 201 height 96
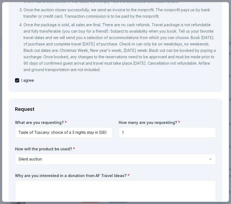
scroll to position [107, 0]
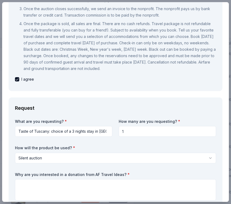
click at [86, 132] on html "Fall Festival 2025 Track · 104 Discover Plus trial ends on 11AM, 8/26 Earn Rewa…" at bounding box center [115, 102] width 231 height 204
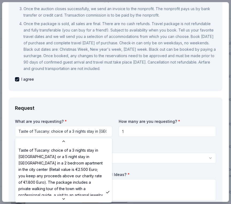
scroll to position [1, 0]
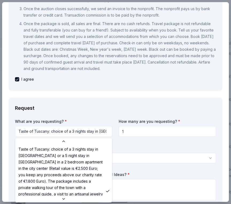
drag, startPoint x: 20, startPoint y: 149, endPoint x: -49, endPoint y: 165, distance: 70.2
click at [0, 165] on html "Fall Festival 2025 Track · 104 Discover Plus trial ends on 11AM, 8/26 Earn Rewa…" at bounding box center [115, 102] width 231 height 204
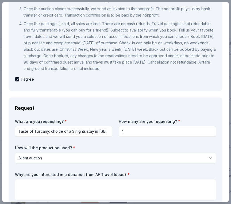
click at [87, 132] on html "Fall Festival 2025 Track · 104 Discover Plus trial ends on 11AM, 8/26 Earn Rewa…" at bounding box center [115, 102] width 231 height 204
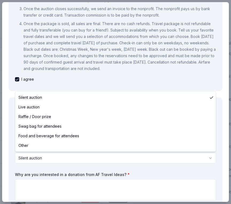
click at [85, 155] on html "Fall Festival 2025 Track · 104 Discover Plus trial ends on 11AM, 8/26 Earn Rewa…" at bounding box center [115, 102] width 231 height 204
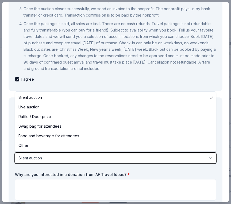
click at [93, 166] on html "Fall Festival 2025 Track · 104 Discover Plus trial ends on 11AM, 8/26 Earn Rewa…" at bounding box center [115, 102] width 231 height 204
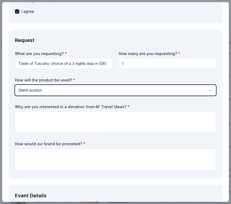
scroll to position [184, 0]
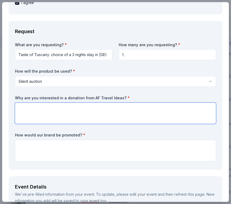
click at [96, 111] on textarea at bounding box center [115, 113] width 201 height 21
paste textarea "We are seeking a donation from AF Travel Ideas because your Florence experience…"
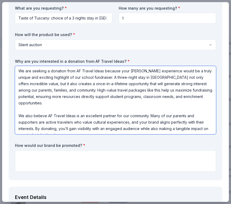
scroll to position [224, 0]
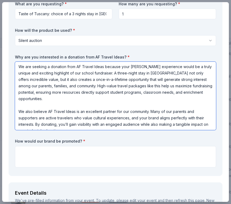
type textarea "We are seeking a donation from AF Travel Ideas because your Florence experience…"
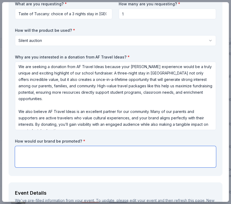
click at [158, 158] on textarea at bounding box center [115, 156] width 201 height 21
paste textarea "We would be honored to showcase AF Travel Ideas in our promotional materials an…"
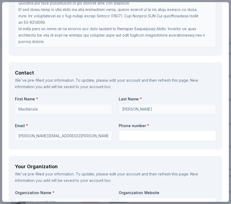
scroll to position [625, 0]
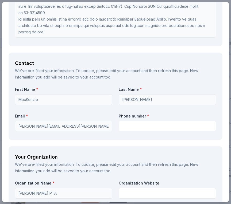
type textarea "We would be honored to showcase AF Travel Ideas in our promotional materials an…"
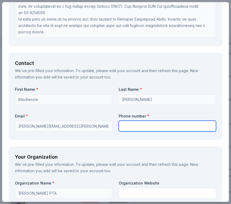
click at [159, 128] on input "text" at bounding box center [167, 126] width 97 height 11
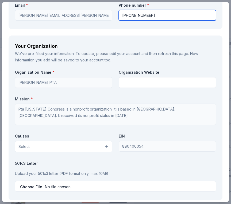
scroll to position [737, 0]
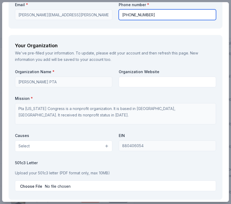
type input "702-280-1653"
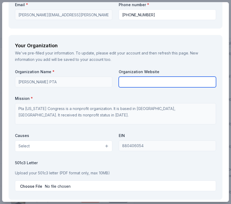
click at [155, 80] on input "text" at bounding box center [167, 82] width 97 height 11
paste input "https://lampingelementary.com/pta-about"
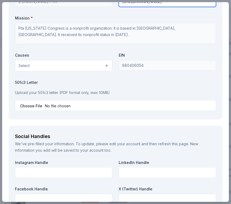
scroll to position [816, 0]
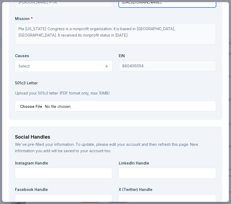
type input "https://lampingelementary.com/pta-about"
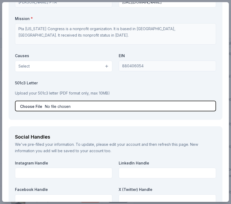
click at [51, 105] on input "file" at bounding box center [115, 106] width 201 height 11
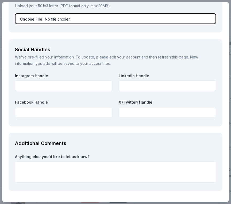
scroll to position [921, 0]
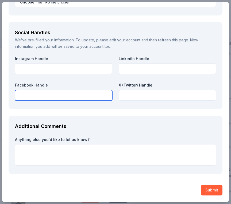
click at [49, 94] on input "text" at bounding box center [63, 95] width 97 height 11
paste input "https://www.facebook.com/groups/1455173831431562/"
type input "https://www.facebook.com/groups/1455173831431562/"
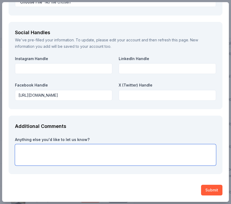
scroll to position [0, 0]
click at [154, 151] on textarea at bounding box center [115, 154] width 201 height 21
type textarea "We look forward to hearing from you!"
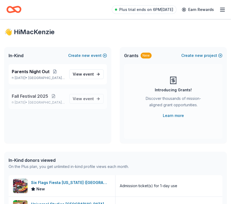
click at [48, 97] on button at bounding box center [53, 96] width 11 height 4
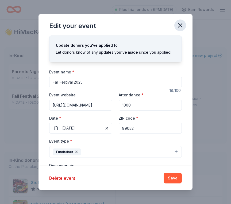
click at [184, 22] on button "button" at bounding box center [180, 26] width 12 height 12
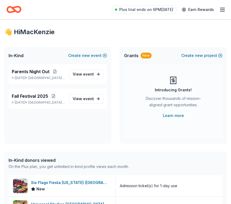
click at [223, 8] on line "button" at bounding box center [222, 8] width 4 height 0
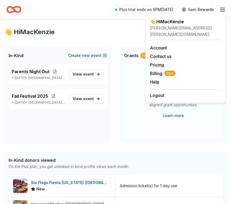
click at [116, 29] on div "👋 Hi MacKenzie" at bounding box center [115, 32] width 222 height 9
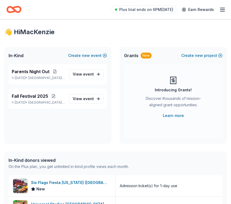
click at [16, 7] on icon "Home" at bounding box center [16, 9] width 8 height 5
click at [223, 10] on icon "button" at bounding box center [222, 9] width 6 height 6
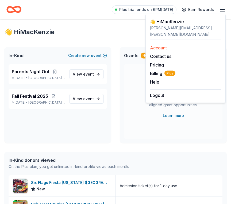
click at [163, 45] on link "Account" at bounding box center [158, 47] width 17 height 5
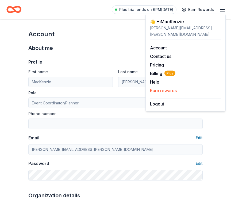
click at [169, 88] on link "Earn rewards" at bounding box center [163, 90] width 27 height 5
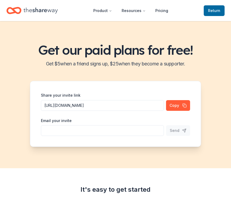
click at [169, 84] on div "Share your invite link https://www.theshareway.com/signup?inviteCode=97465918&u…" at bounding box center [115, 114] width 171 height 66
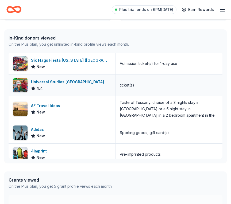
click at [72, 82] on div "Universal Studios [GEOGRAPHIC_DATA]" at bounding box center [68, 82] width 75 height 6
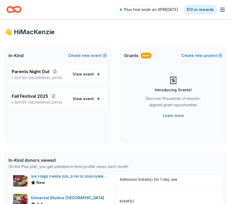
click at [222, 8] on line "button" at bounding box center [222, 8] width 4 height 0
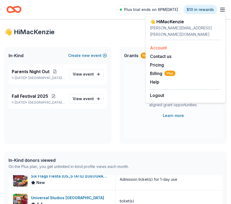
click at [185, 45] on div "Account" at bounding box center [185, 48] width 71 height 6
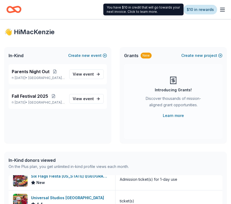
click at [201, 11] on link "$10 in rewards" at bounding box center [200, 10] width 34 height 10
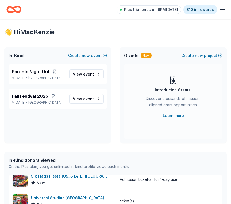
click at [221, 10] on icon "button" at bounding box center [222, 9] width 6 height 6
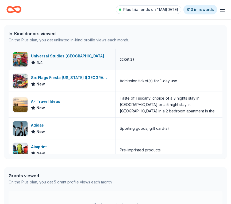
scroll to position [116, 0]
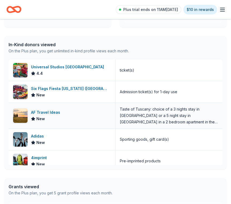
click at [45, 111] on div "AF Travel Ideas" at bounding box center [46, 112] width 31 height 6
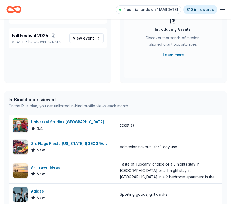
scroll to position [0, 0]
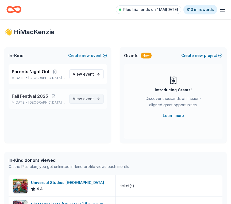
click at [82, 96] on span "View event" at bounding box center [83, 99] width 21 height 6
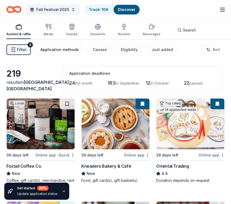
click at [68, 52] on div "Application methods" at bounding box center [59, 49] width 38 height 6
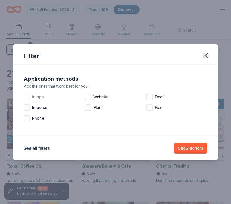
click at [28, 97] on div at bounding box center [27, 97] width 6 height 6
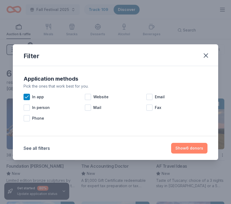
click at [183, 147] on button "Show 6 donors" at bounding box center [189, 148] width 36 height 11
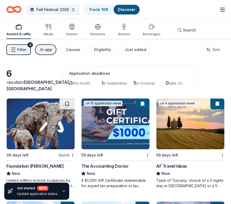
click at [21, 51] on span "Filter" at bounding box center [21, 49] width 9 height 6
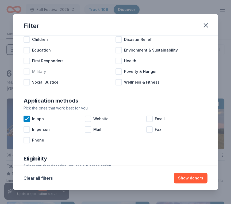
scroll to position [38, 0]
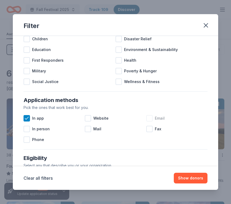
click at [148, 118] on div at bounding box center [149, 118] width 6 height 6
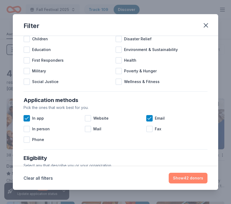
click at [175, 177] on button "Show 42 donors" at bounding box center [188, 178] width 39 height 11
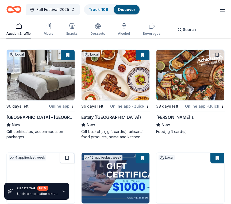
scroll to position [148, 0]
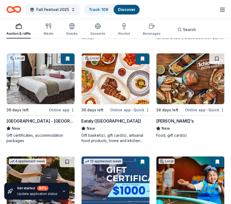
click at [63, 109] on div "Online app" at bounding box center [62, 110] width 26 height 7
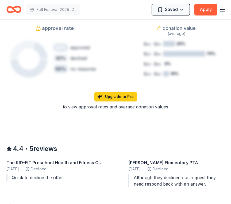
scroll to position [471, 0]
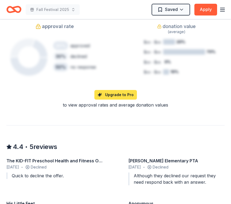
click at [109, 92] on link "Upgrade to Pro" at bounding box center [115, 95] width 42 height 10
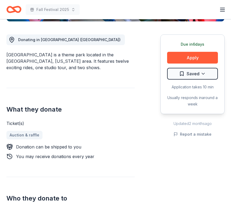
scroll to position [0, 0]
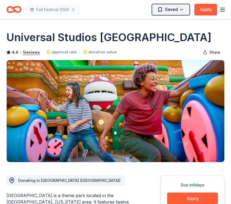
click at [180, 12] on html "Fall Festival 2025 Saved Apply Due [DATE] Share [GEOGRAPHIC_DATA] 4.4 • 5 revie…" at bounding box center [115, 102] width 231 height 204
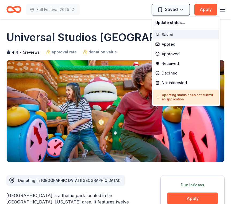
click at [177, 36] on div "Saved" at bounding box center [186, 35] width 66 height 10
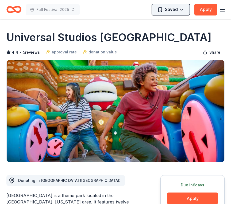
click at [179, 5] on html "Fall Festival 2025 Saved Apply Due [DATE] Share [GEOGRAPHIC_DATA] 4.4 • 5 revie…" at bounding box center [115, 102] width 231 height 204
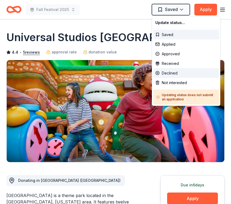
click at [173, 72] on div "Declined" at bounding box center [186, 73] width 66 height 10
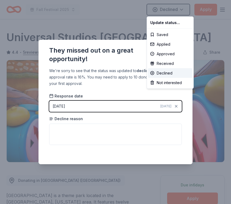
click at [138, 134] on html "Fall Festival 2025 Declined Apply Due [DATE] Share [GEOGRAPHIC_DATA] 4.4 • 5 re…" at bounding box center [115, 102] width 231 height 204
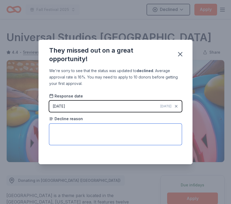
click at [138, 134] on textarea at bounding box center [115, 134] width 133 height 21
type textarea "Not located in [GEOGRAPHIC_DATA]"
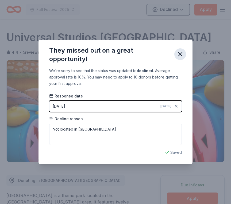
click at [181, 56] on icon "button" at bounding box center [179, 53] width 7 height 7
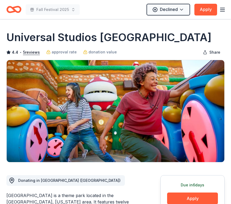
click at [223, 11] on icon "button" at bounding box center [222, 9] width 6 height 6
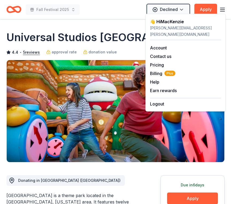
click at [86, 6] on div "Fall Festival 2025 Declined Apply" at bounding box center [115, 9] width 218 height 13
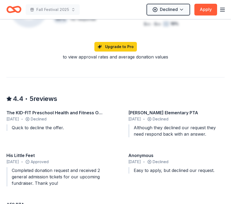
scroll to position [587, 0]
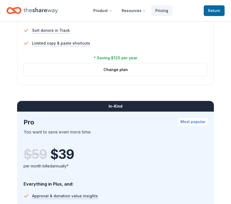
scroll to position [409, 0]
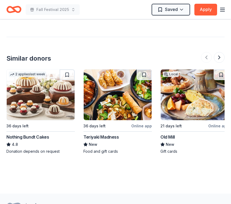
scroll to position [607, 0]
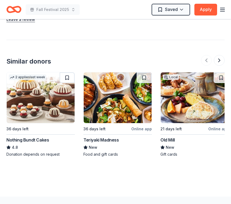
click at [66, 72] on button at bounding box center [67, 77] width 15 height 11
click at [145, 72] on button at bounding box center [144, 77] width 15 height 11
click at [218, 55] on button at bounding box center [219, 60] width 11 height 11
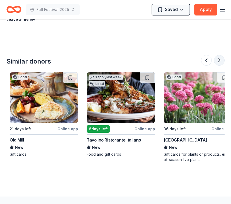
scroll to position [0, 154]
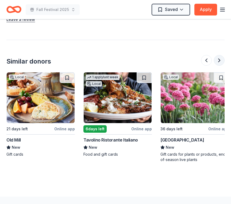
click at [218, 55] on button at bounding box center [219, 60] width 11 height 11
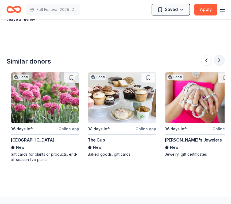
scroll to position [0, 308]
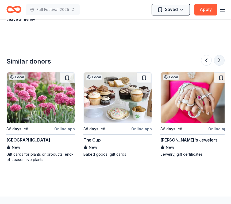
click at [218, 55] on button at bounding box center [219, 60] width 11 height 11
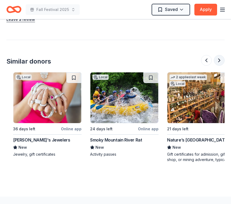
scroll to position [0, 462]
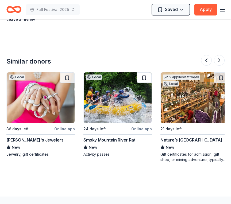
click at [143, 72] on button at bounding box center [144, 77] width 15 height 11
click at [68, 72] on button at bounding box center [67, 77] width 15 height 11
click at [219, 55] on button at bounding box center [219, 60] width 11 height 11
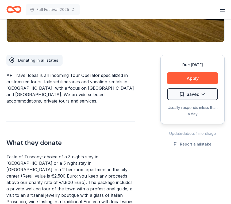
scroll to position [0, 0]
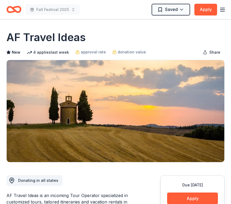
click at [221, 10] on line "button" at bounding box center [222, 10] width 4 height 0
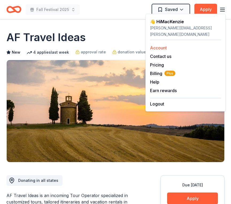
click at [167, 45] on div "Account" at bounding box center [185, 48] width 71 height 6
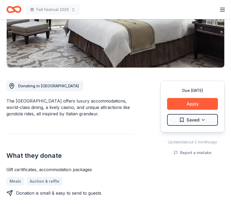
scroll to position [127, 0]
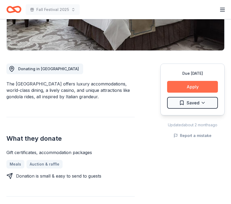
click at [184, 81] on button "Apply" at bounding box center [192, 87] width 51 height 12
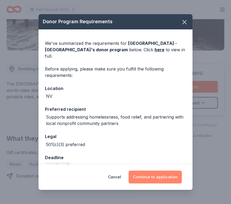
click at [157, 177] on button "Continue to application" at bounding box center [154, 177] width 53 height 13
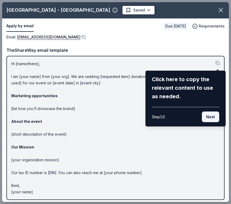
click at [212, 119] on button "Next" at bounding box center [210, 117] width 17 height 11
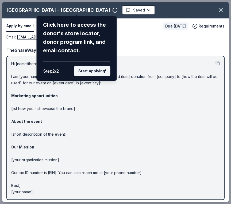
click at [96, 73] on button "Start applying!" at bounding box center [92, 71] width 36 height 11
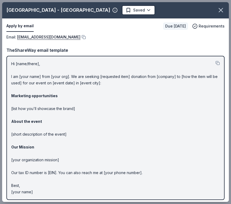
scroll to position [2, 0]
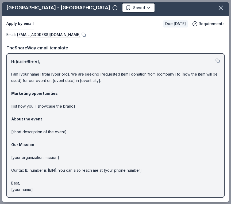
drag, startPoint x: 11, startPoint y: 60, endPoint x: 51, endPoint y: 120, distance: 72.7
click at [51, 120] on div "Hi [name/there], I am [your name] from [your org]. We are seeking [requested it…" at bounding box center [115, 125] width 218 height 144
click at [51, 133] on p "Hi [name/there], I am [your name] from [your org]. We are seeking [requested it…" at bounding box center [115, 125] width 208 height 135
